Goal: Task Accomplishment & Management: Manage account settings

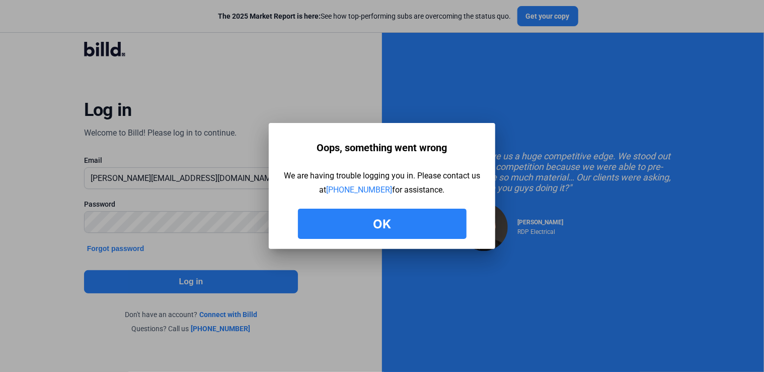
click at [425, 224] on button "Ok" at bounding box center [382, 223] width 169 height 30
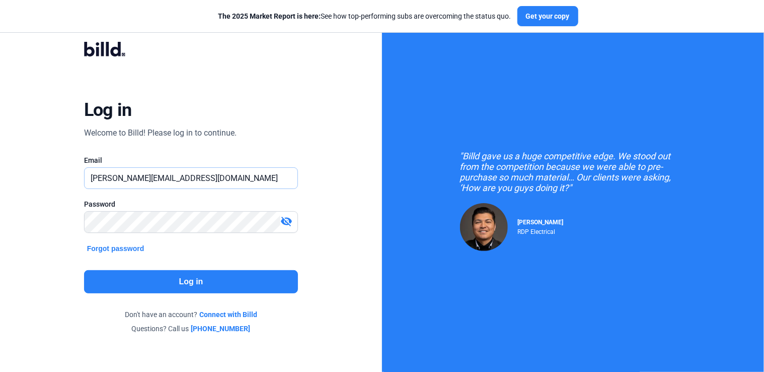
drag, startPoint x: 228, startPoint y: 176, endPoint x: 225, endPoint y: 182, distance: 7.2
click at [228, 176] on input "[PERSON_NAME][EMAIL_ADDRESS][DOMAIN_NAME]" at bounding box center [192, 178] width 214 height 21
click at [23, 175] on div "Log in Welcome to Billd! Please log in to continue. Email [PERSON_NAME][EMAIL_A…" at bounding box center [191, 188] width 382 height 376
click at [22, 218] on div "Log in Welcome to Billd! Please log in to continue. Email [PERSON_NAME][EMAIL_A…" at bounding box center [191, 188] width 382 height 376
click at [172, 281] on button "Log in" at bounding box center [191, 281] width 215 height 23
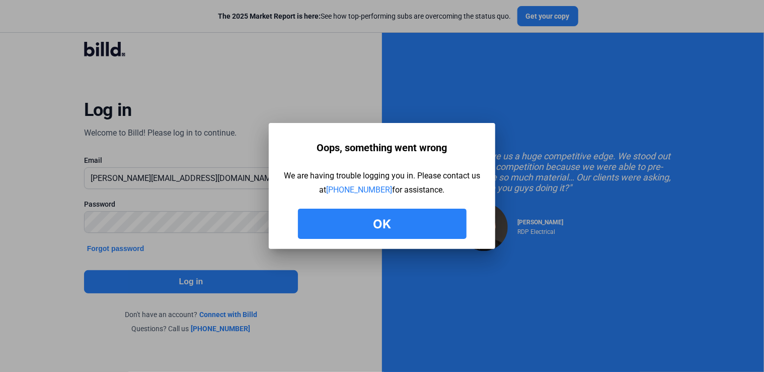
drag, startPoint x: 413, startPoint y: 236, endPoint x: 396, endPoint y: 231, distance: 17.2
click at [411, 235] on button "Ok" at bounding box center [382, 223] width 169 height 30
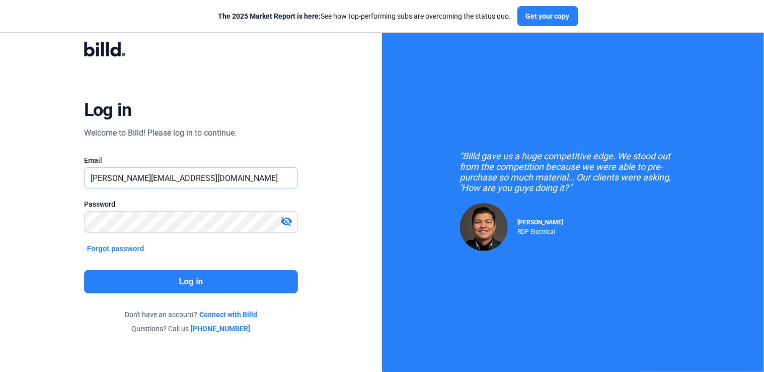
click at [173, 178] on input "[PERSON_NAME][EMAIL_ADDRESS][DOMAIN_NAME]" at bounding box center [192, 178] width 214 height 21
click at [248, 184] on input "[PERSON_NAME][EMAIL_ADDRESS][DOMAIN_NAME]" at bounding box center [192, 178] width 214 height 21
click at [181, 180] on input "[PERSON_NAME][EMAIL_ADDRESS][DOMAIN_NAME]" at bounding box center [192, 178] width 214 height 21
drag, startPoint x: 135, startPoint y: 177, endPoint x: 434, endPoint y: 157, distance: 299.3
click at [434, 157] on div "Log in Welcome to Billd! Please log in to continue. Email [PERSON_NAME][EMAIL_A…" at bounding box center [382, 201] width 764 height 402
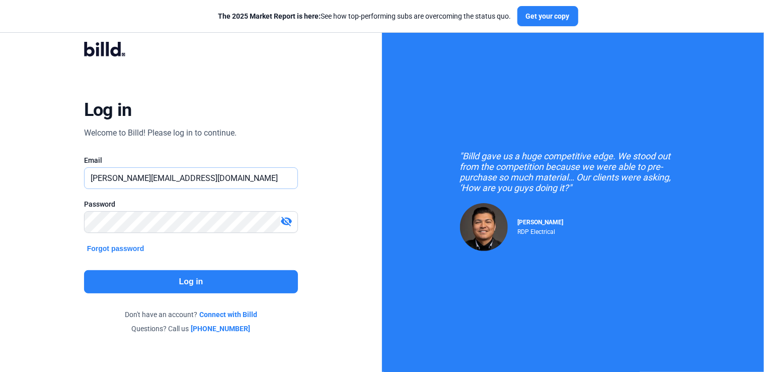
type input "[PERSON_NAME][EMAIL_ADDRESS][DOMAIN_NAME]"
click at [209, 287] on button "Log in" at bounding box center [191, 281] width 215 height 23
